Goal: Find specific page/section: Find specific page/section

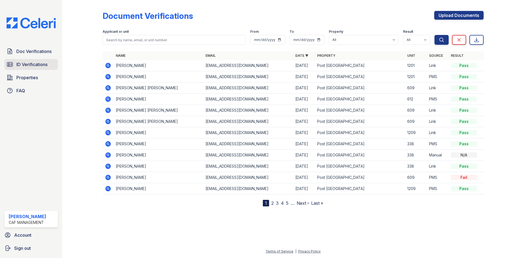
click at [48, 63] on span "ID Verifications" at bounding box center [31, 64] width 31 height 7
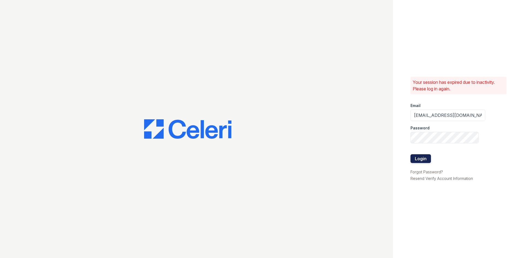
click at [420, 156] on button "Login" at bounding box center [421, 158] width 20 height 9
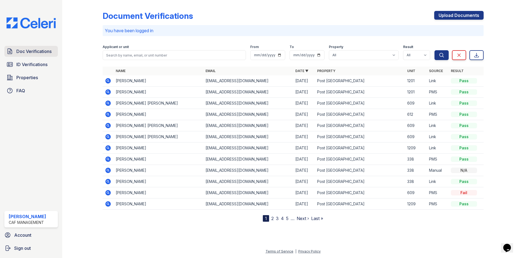
click at [24, 52] on span "Doc Verifications" at bounding box center [33, 51] width 35 height 7
